Goal: Task Accomplishment & Management: Manage account settings

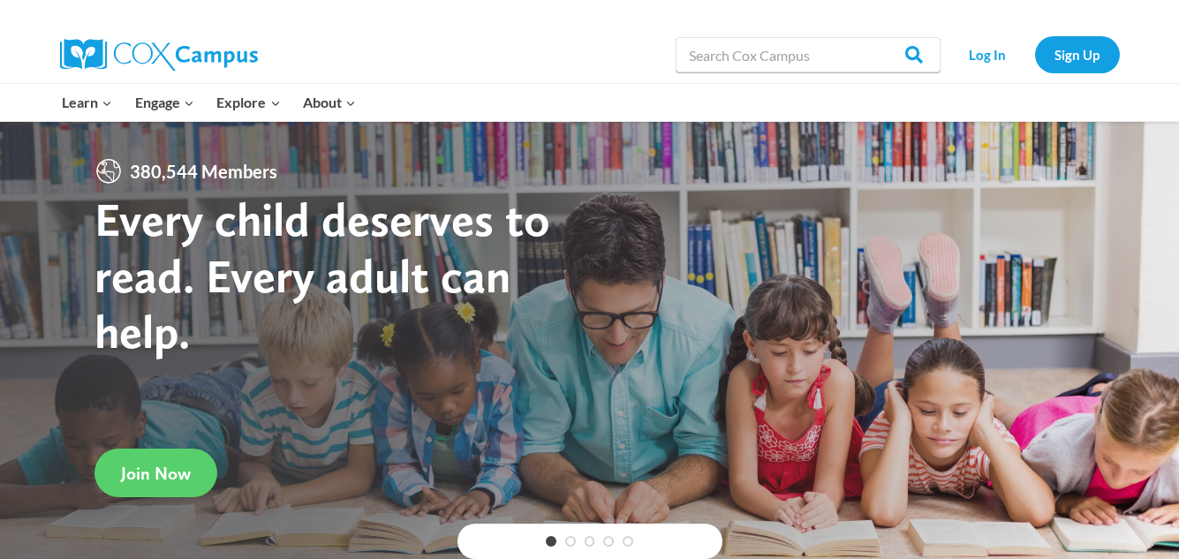
click at [0, 0] on link "PK-5 Structured Literacy Program" at bounding box center [0, 0] width 0 height 0
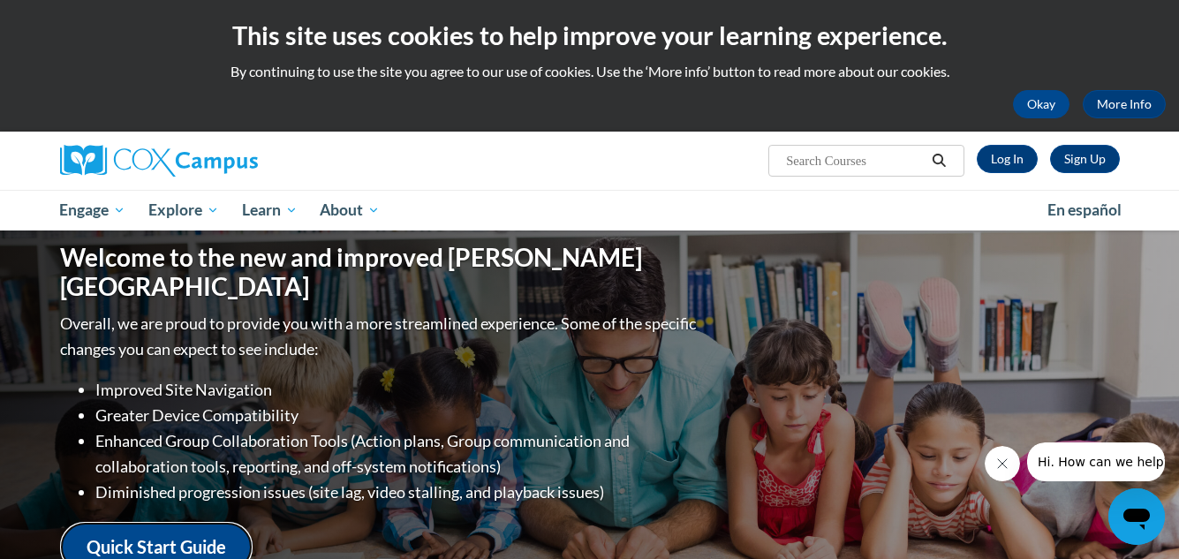
click at [142, 539] on link "Quick Start Guide" at bounding box center [156, 547] width 192 height 50
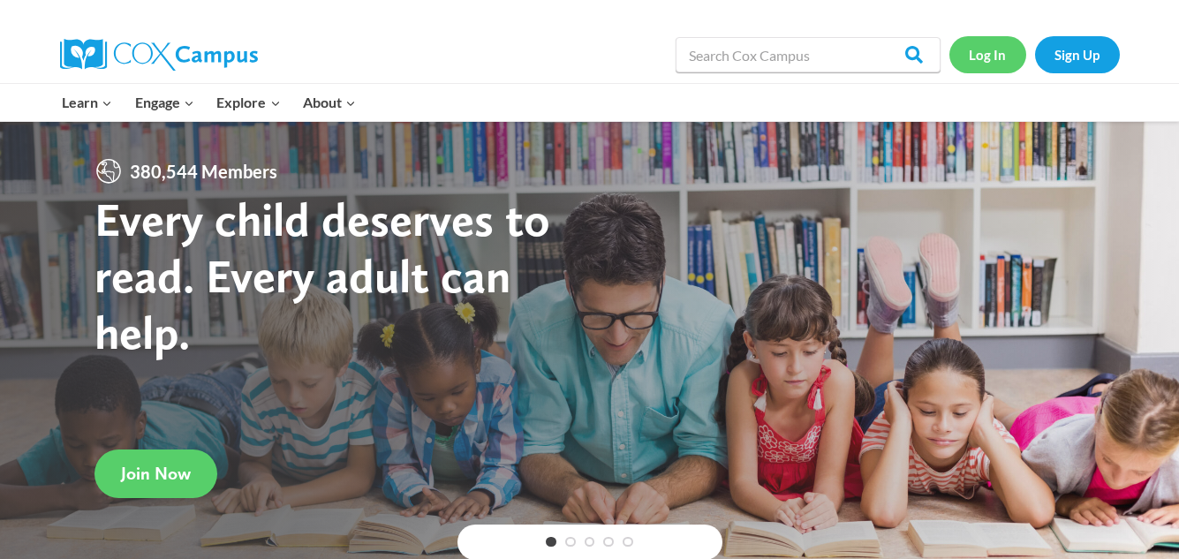
click at [990, 53] on link "Log In" at bounding box center [987, 54] width 77 height 36
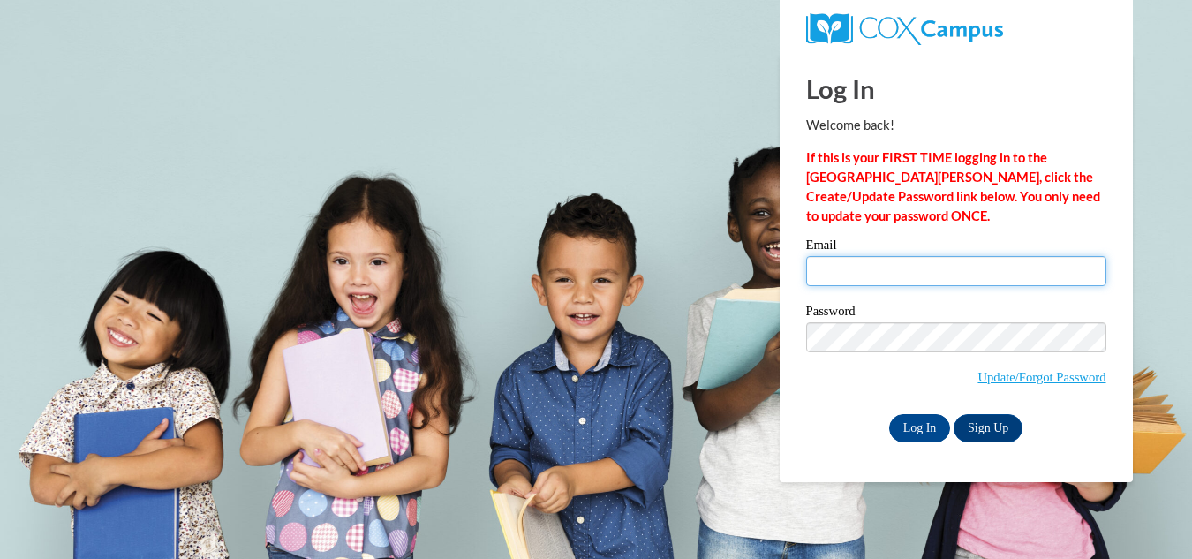
click at [898, 273] on input "Email" at bounding box center [956, 271] width 300 height 30
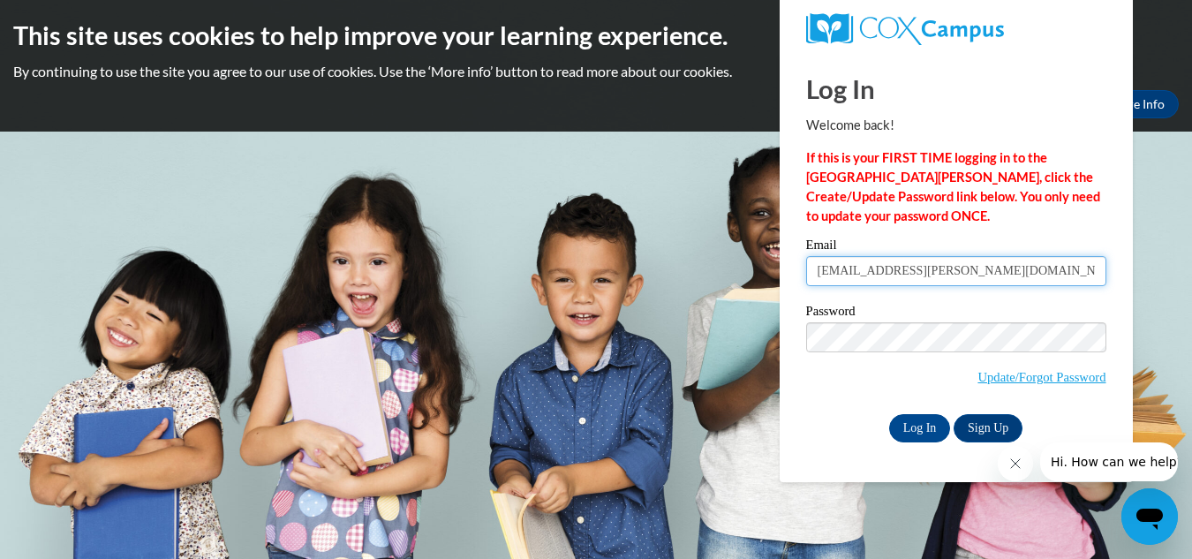
type input "[EMAIL_ADDRESS][PERSON_NAME][DOMAIN_NAME]"
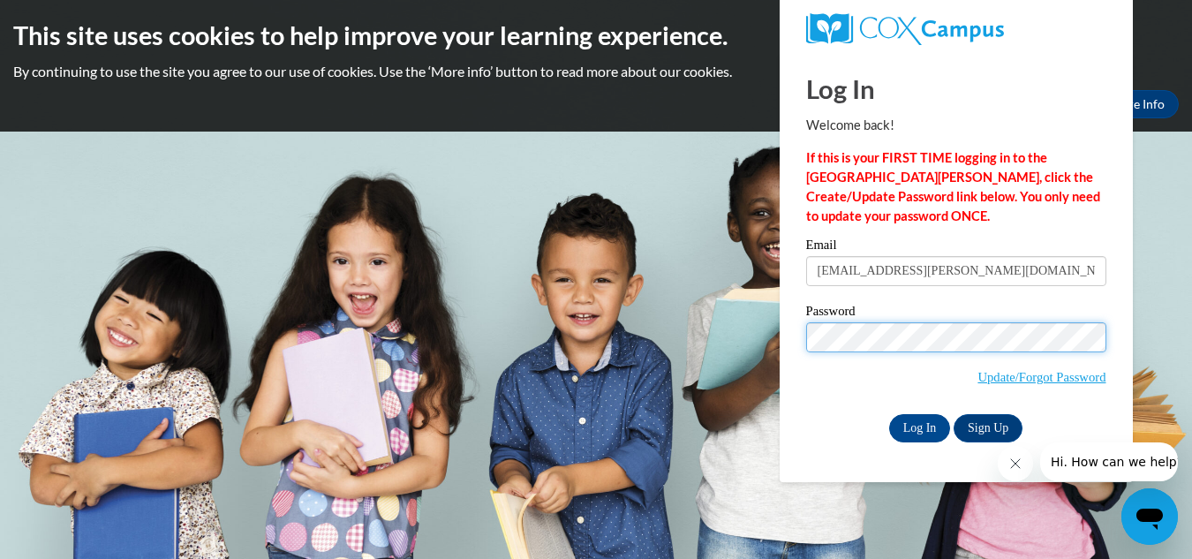
click at [889, 414] on input "Log In" at bounding box center [920, 428] width 62 height 28
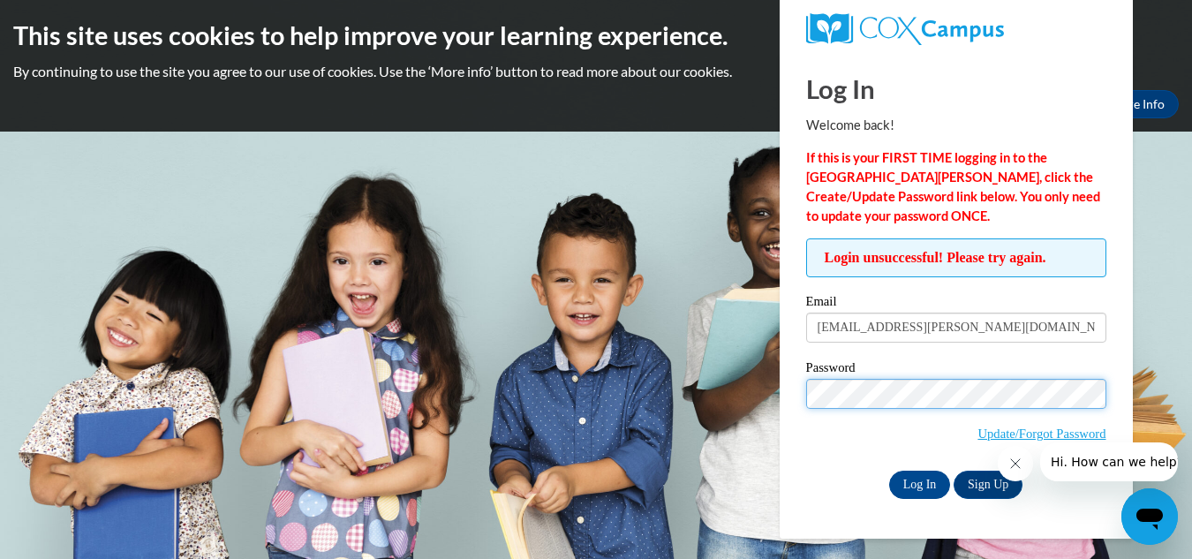
click at [889, 471] on input "Log In" at bounding box center [920, 485] width 62 height 28
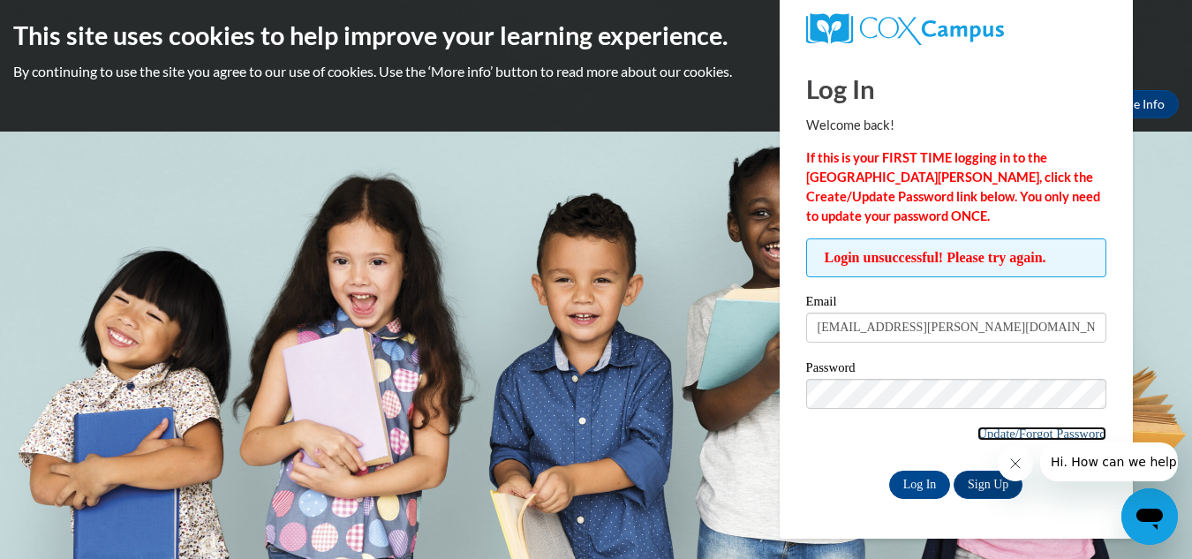
click at [989, 428] on link "Update/Forgot Password" at bounding box center [1041, 433] width 128 height 14
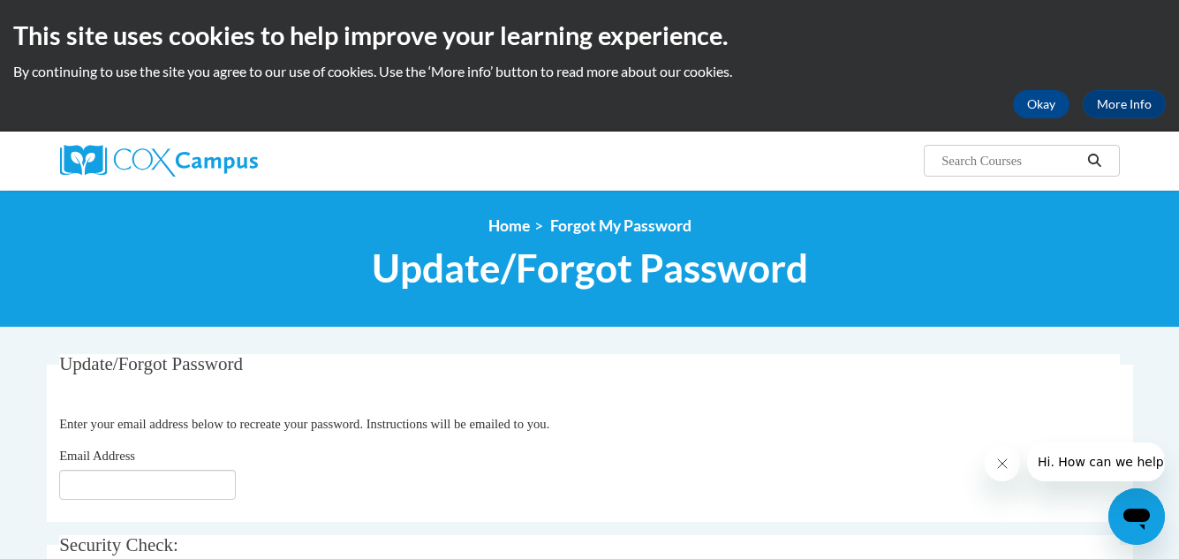
click at [129, 508] on fieldset "Update/Forgot Password Please enter your email address Enter your email address…" at bounding box center [590, 438] width 1086 height 168
click at [126, 478] on input "Email Address" at bounding box center [147, 485] width 177 height 30
type input "[EMAIL_ADDRESS][DOMAIN_NAME]"
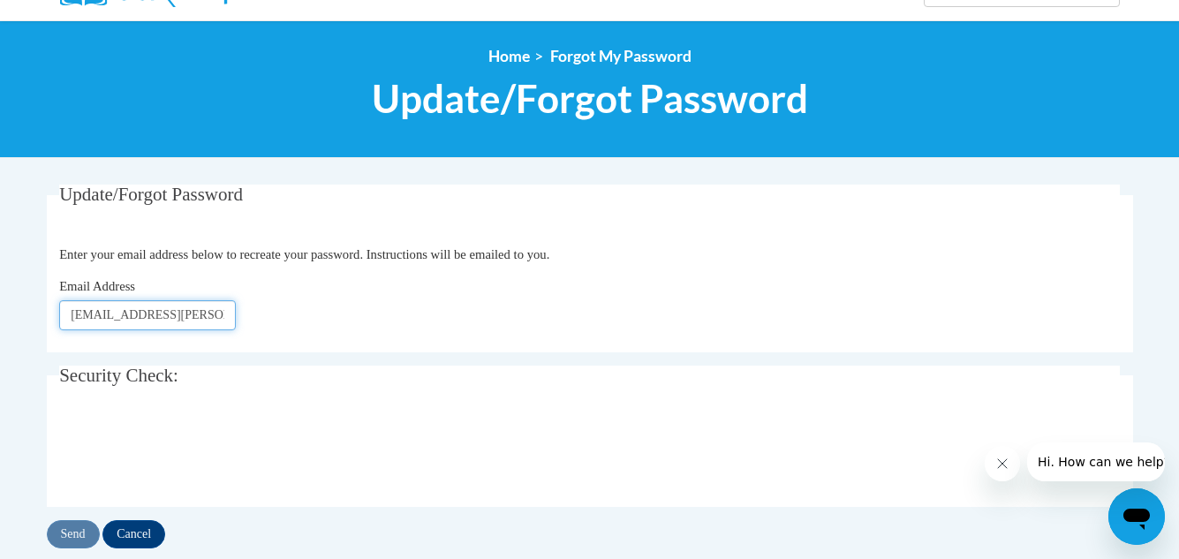
scroll to position [177, 0]
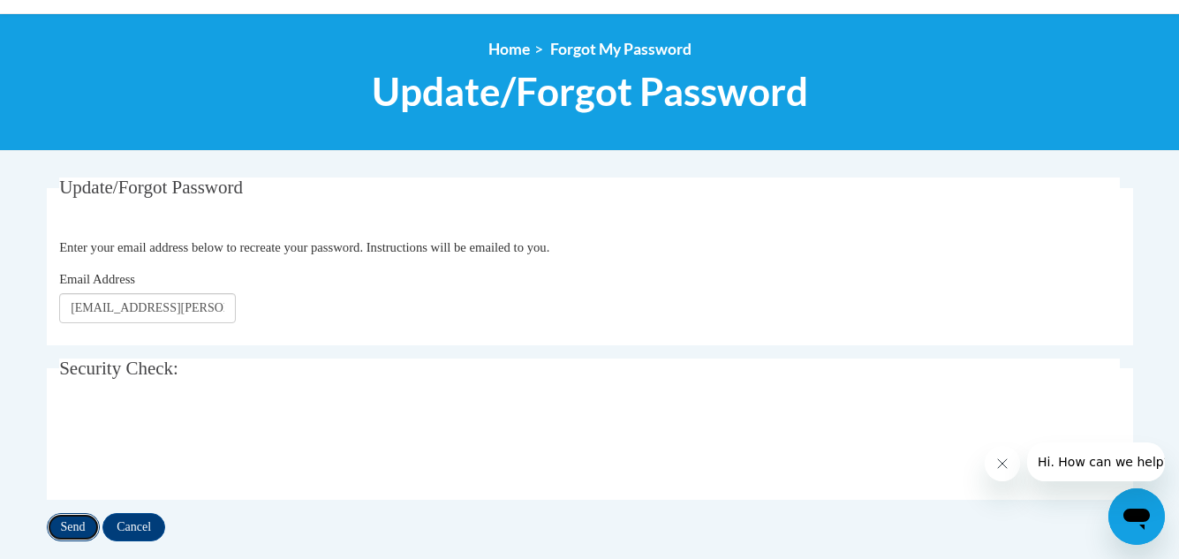
click at [68, 528] on input "Send" at bounding box center [73, 527] width 53 height 28
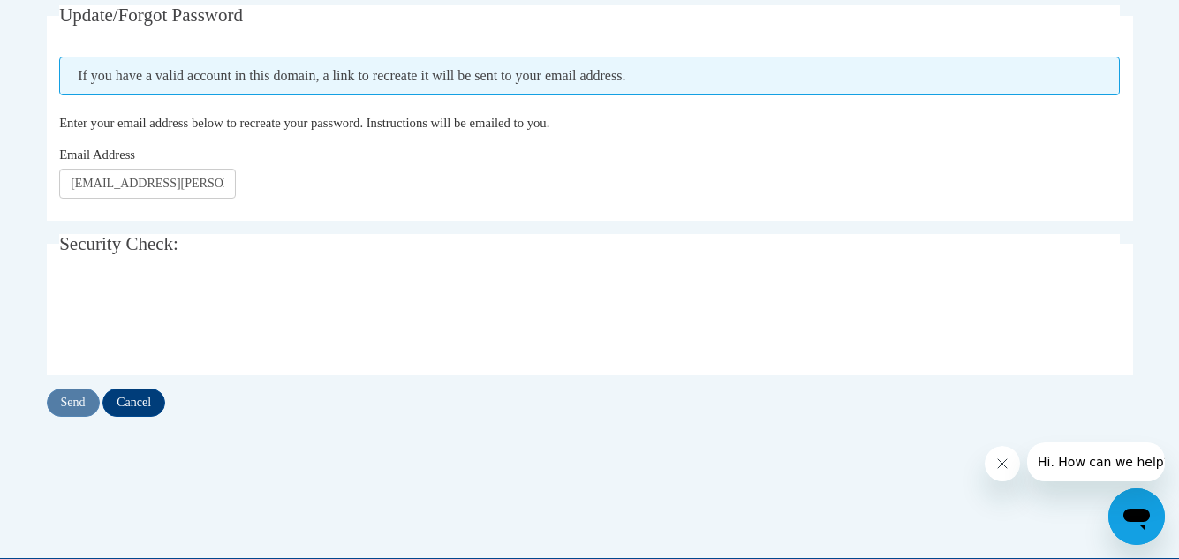
scroll to position [353, 0]
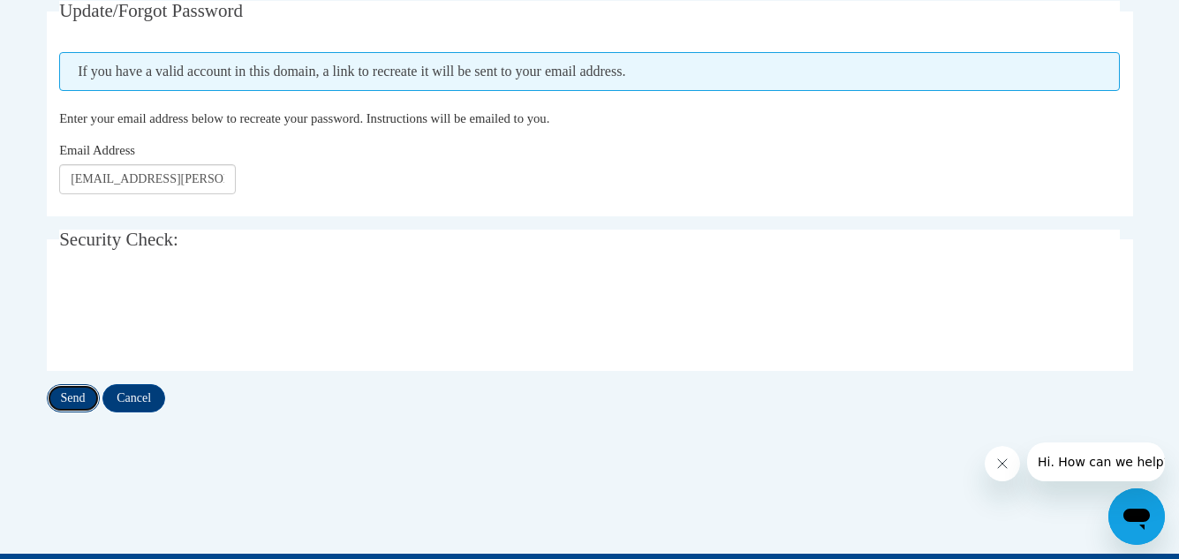
click at [73, 405] on input "Send" at bounding box center [73, 398] width 53 height 28
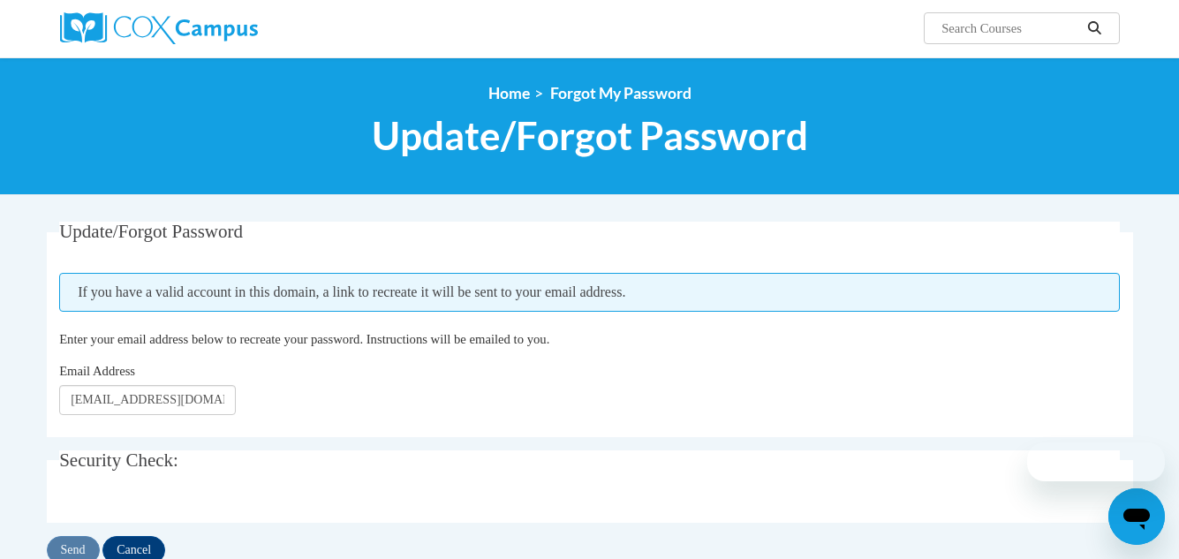
scroll to position [177, 0]
